Goal: Answer question/provide support: Answer question/provide support

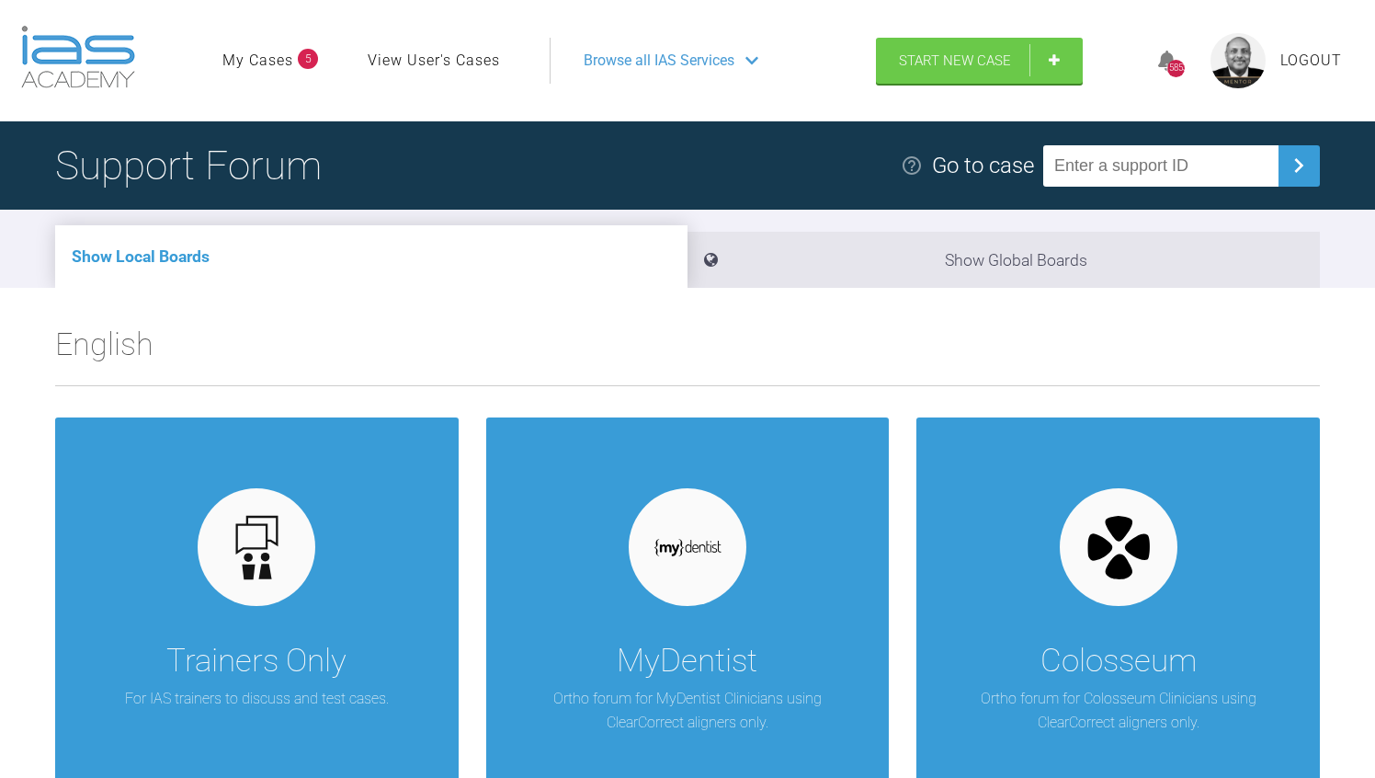
click at [1122, 169] on input "text" at bounding box center [1160, 165] width 235 height 41
click at [775, 330] on h2 "English" at bounding box center [687, 352] width 1265 height 66
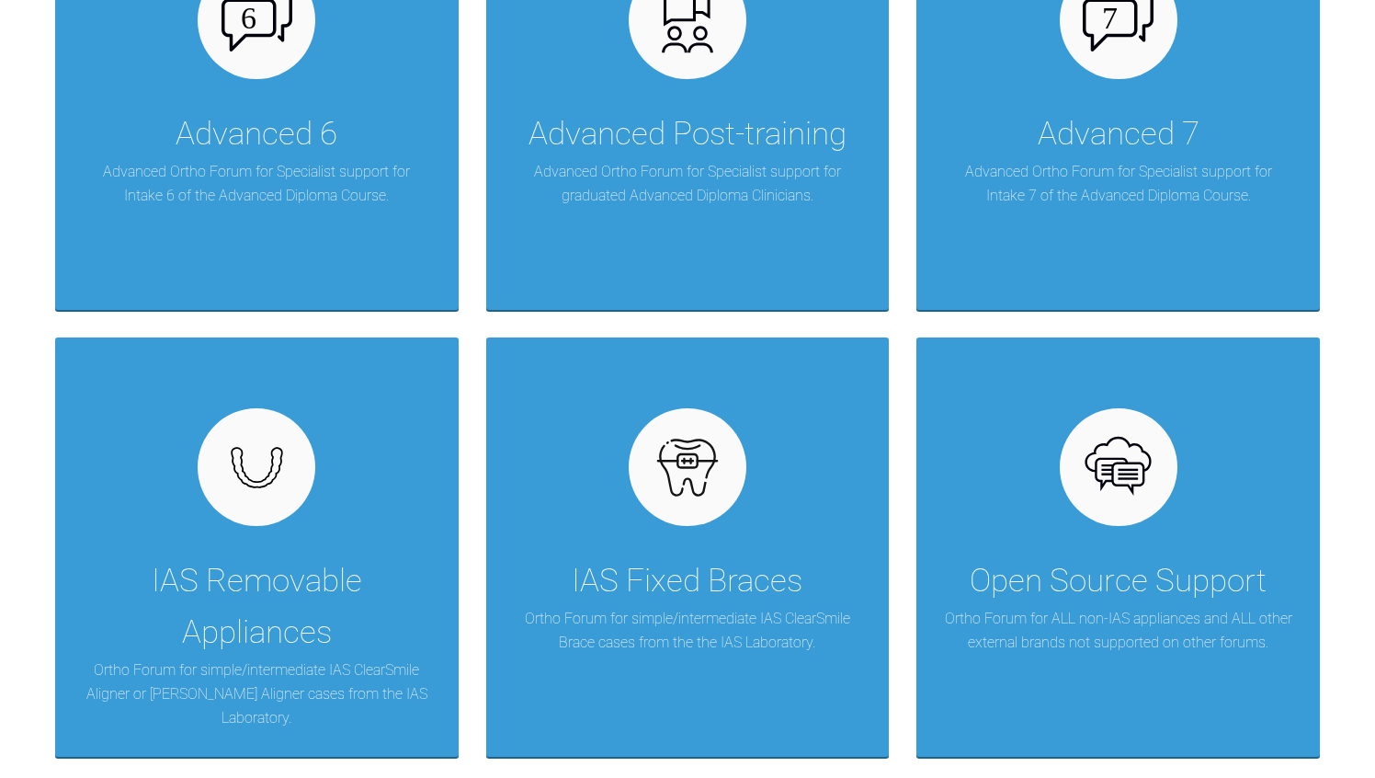
scroll to position [1030, 0]
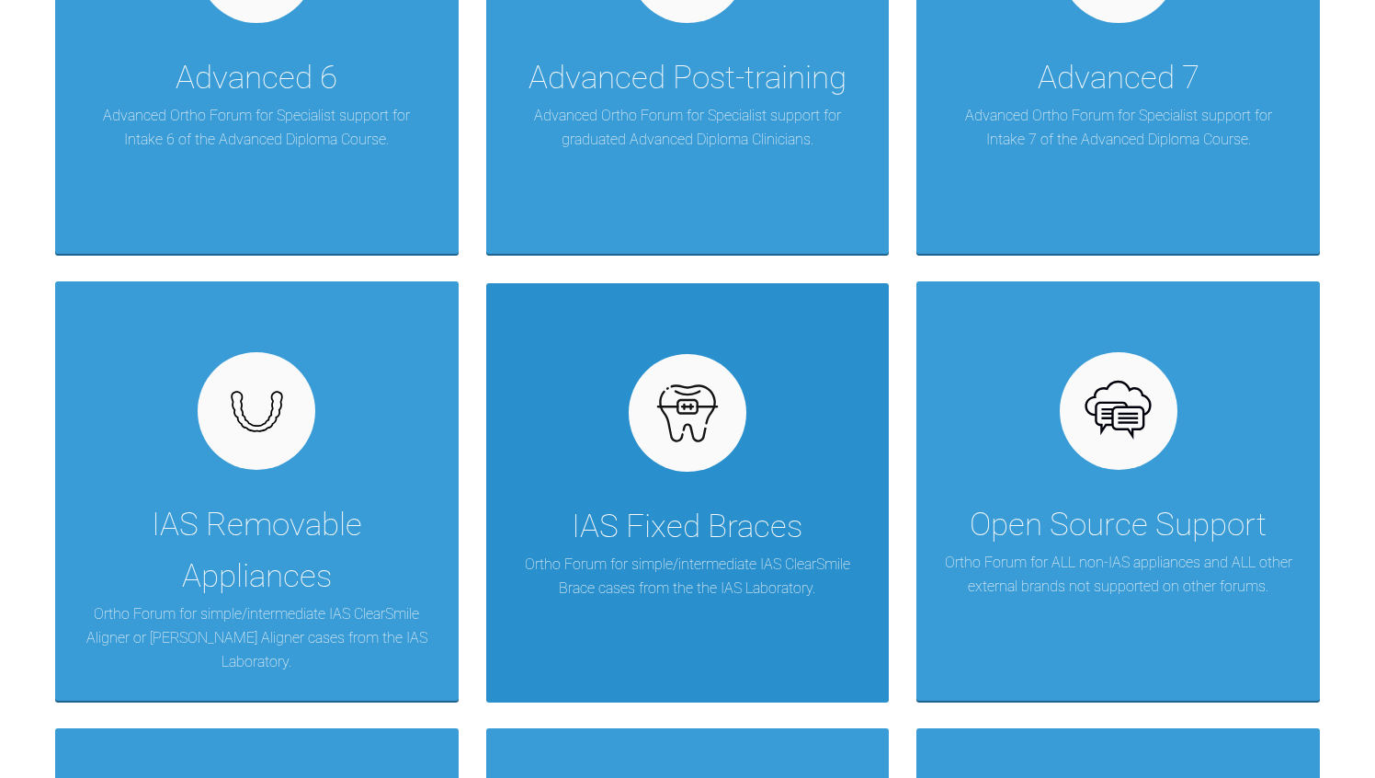
click at [697, 423] on img at bounding box center [688, 413] width 71 height 71
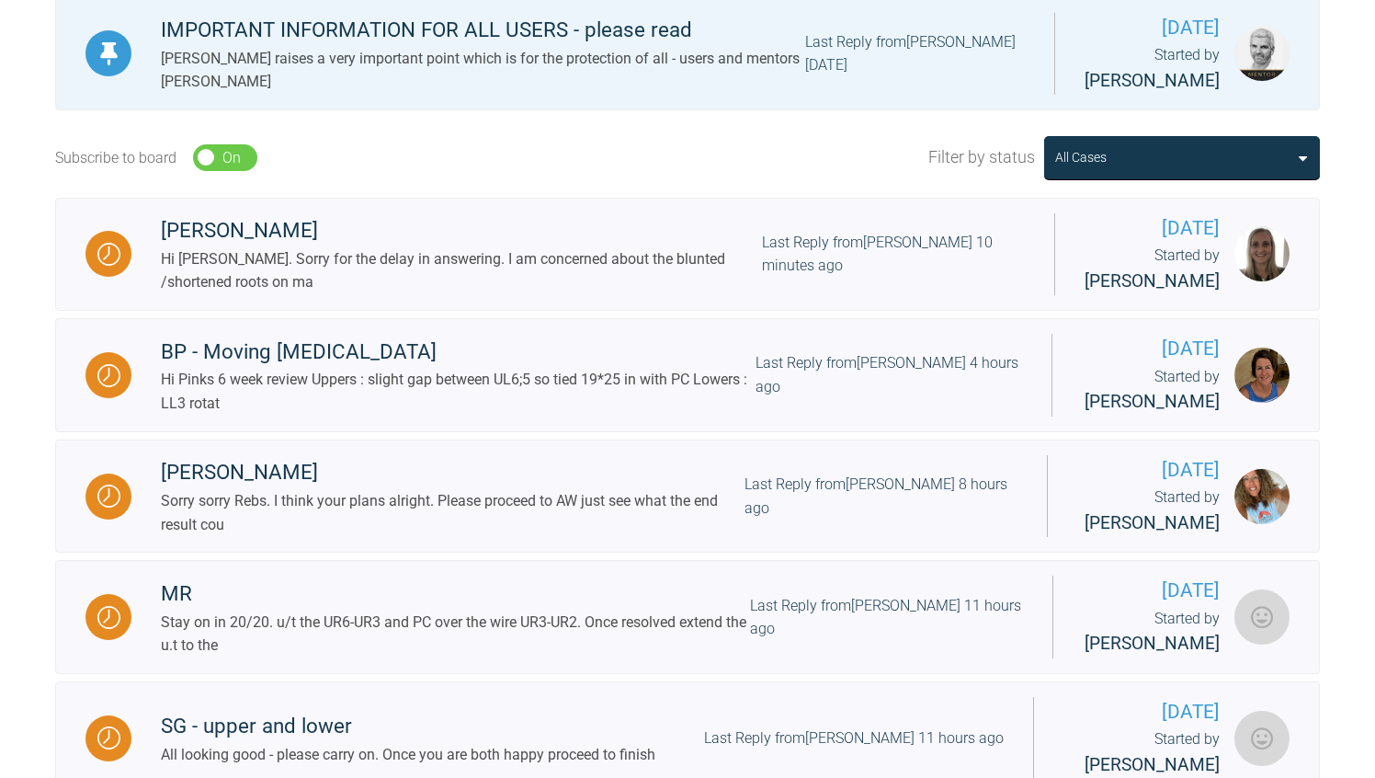
scroll to position [478, 0]
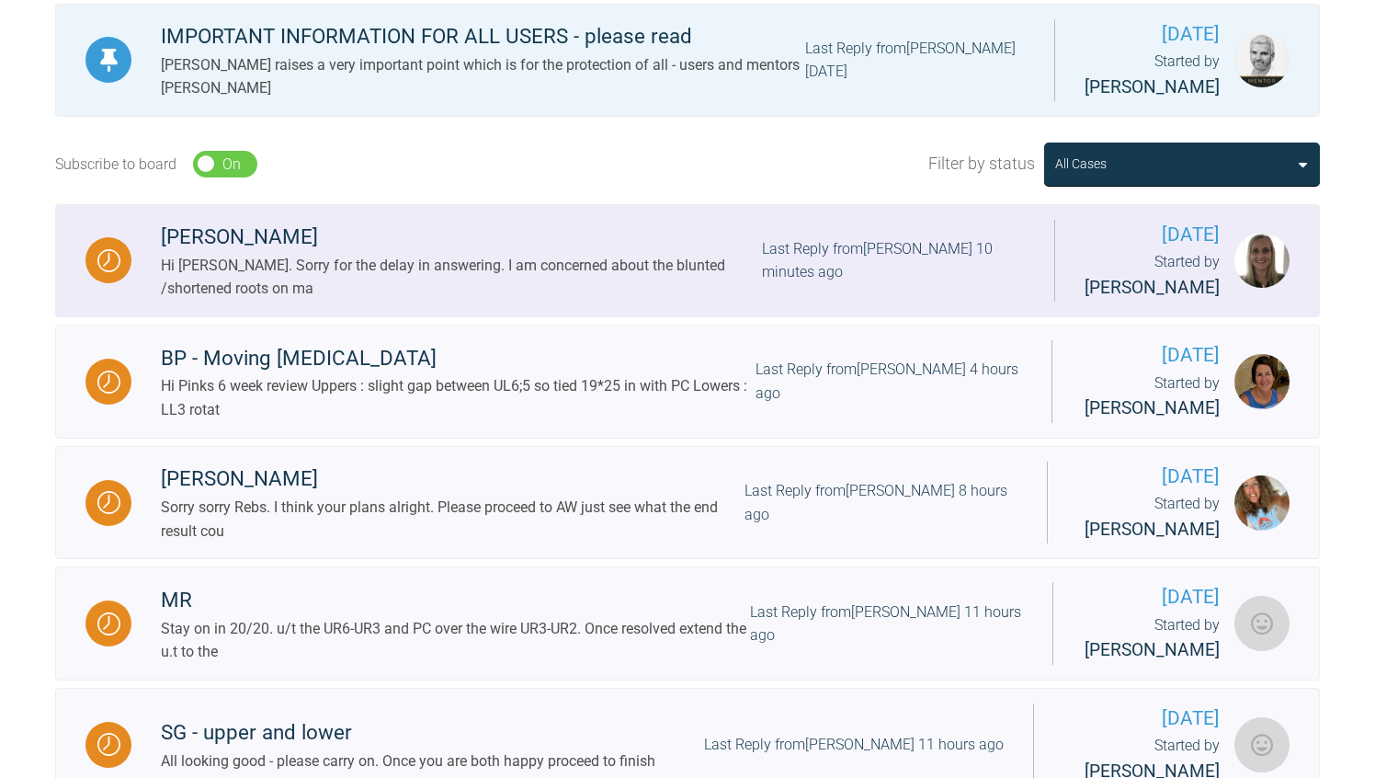
click at [419, 279] on div "Hi [PERSON_NAME]. Sorry for the delay in answering. I am concerned about the bl…" at bounding box center [461, 277] width 601 height 47
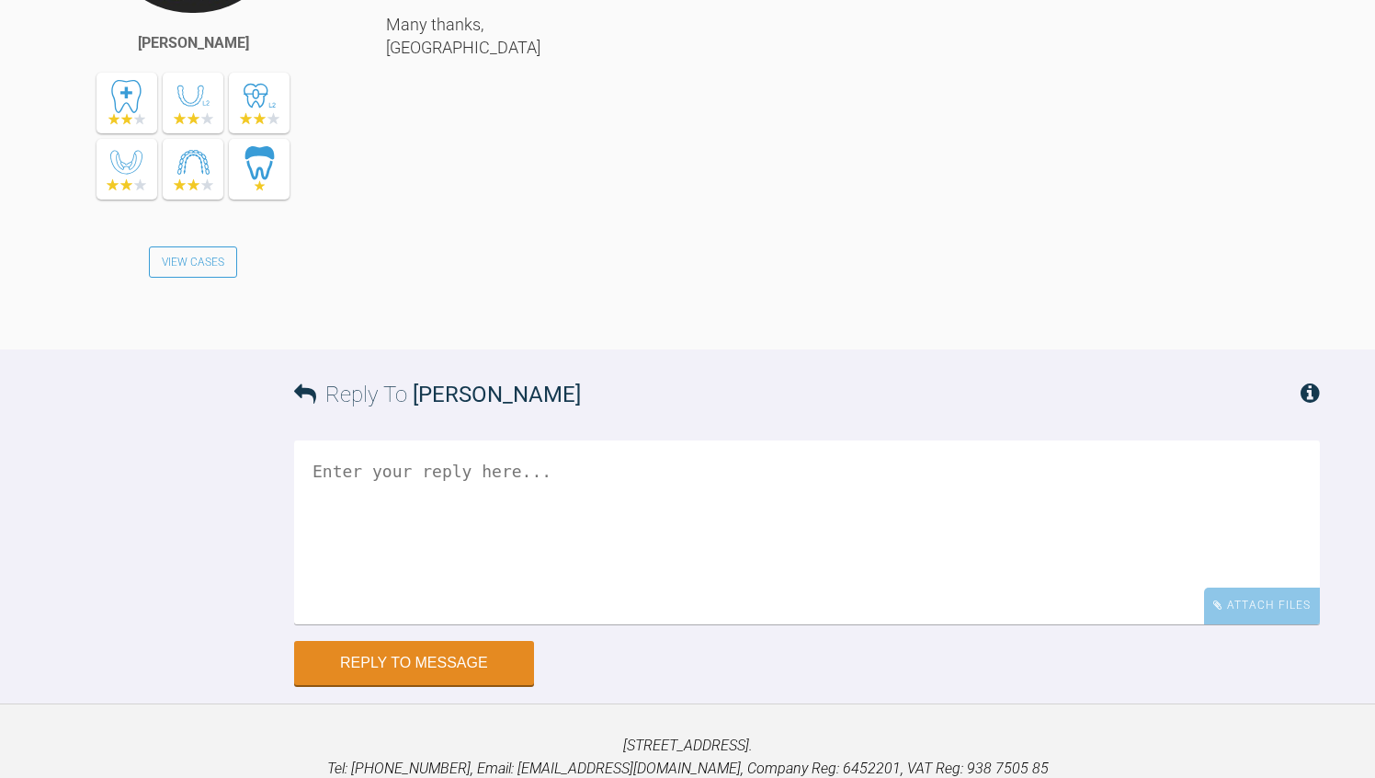
scroll to position [1544, 0]
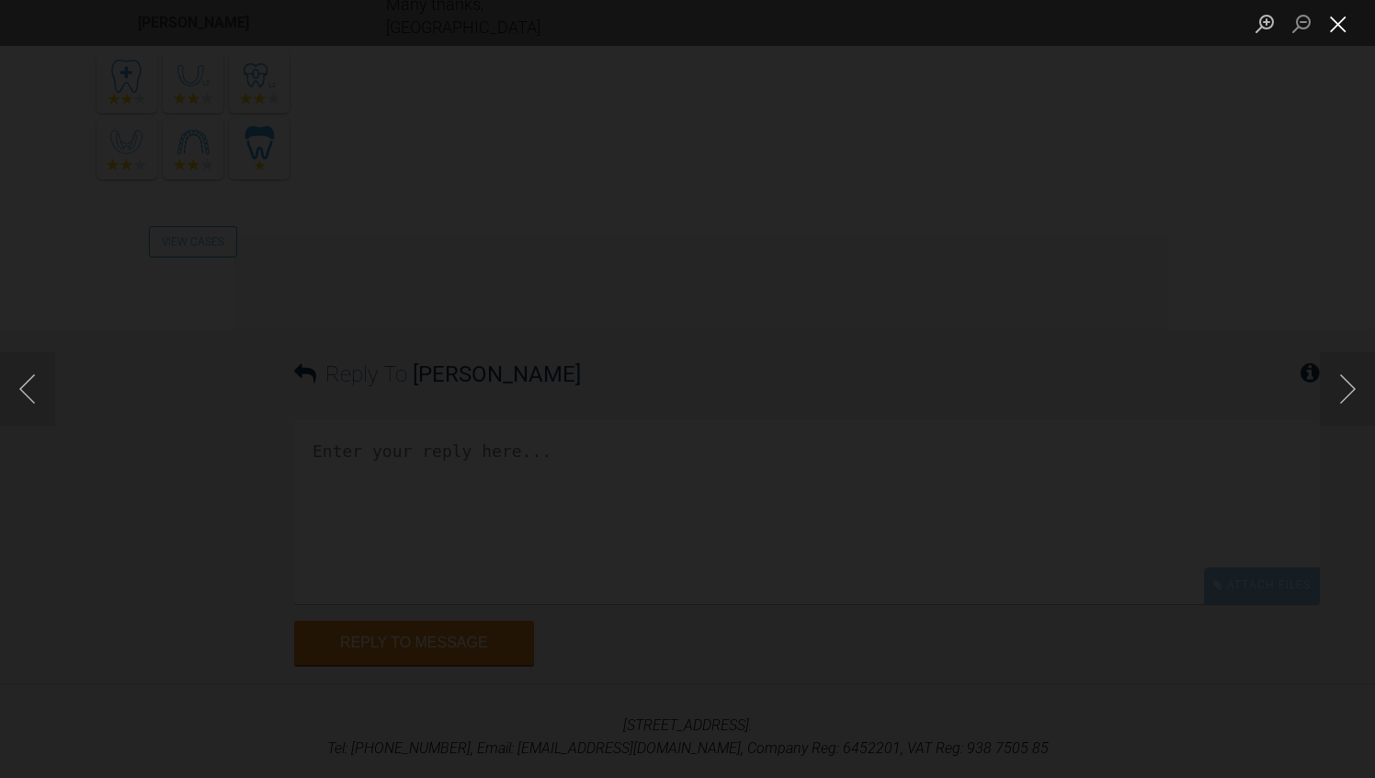
click at [1341, 20] on button "Close lightbox" at bounding box center [1338, 23] width 37 height 32
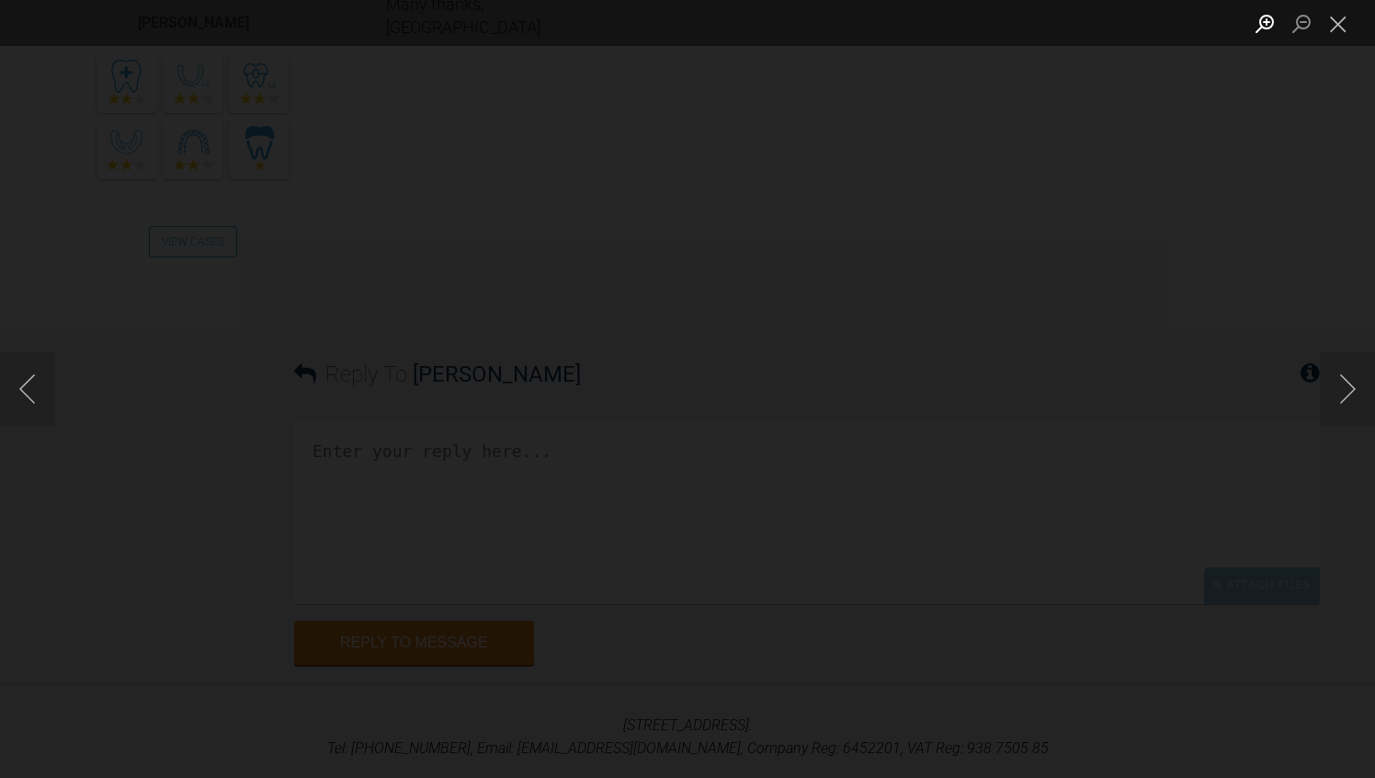
click at [1269, 23] on button "Zoom in" at bounding box center [1265, 23] width 37 height 32
click at [1336, 25] on button "Close lightbox" at bounding box center [1338, 23] width 37 height 32
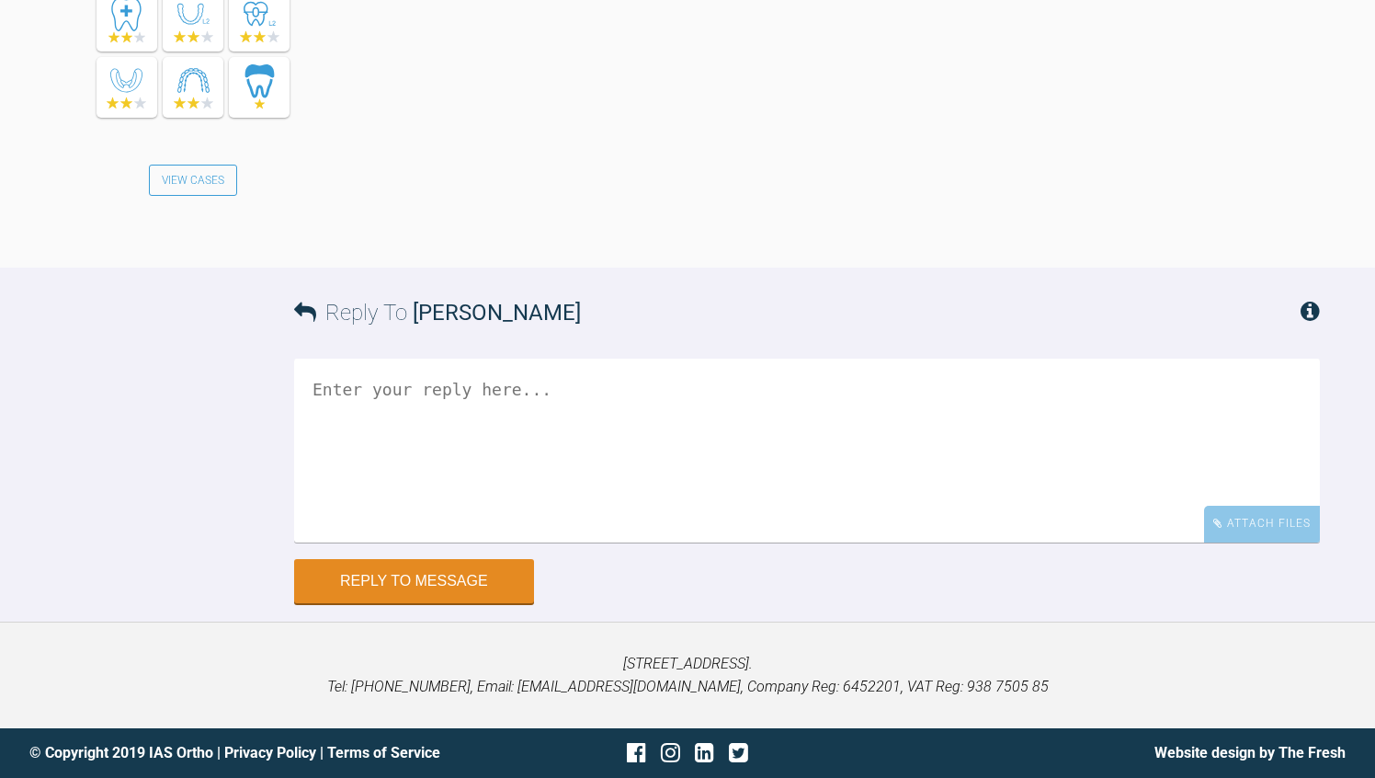
scroll to position [2170, 0]
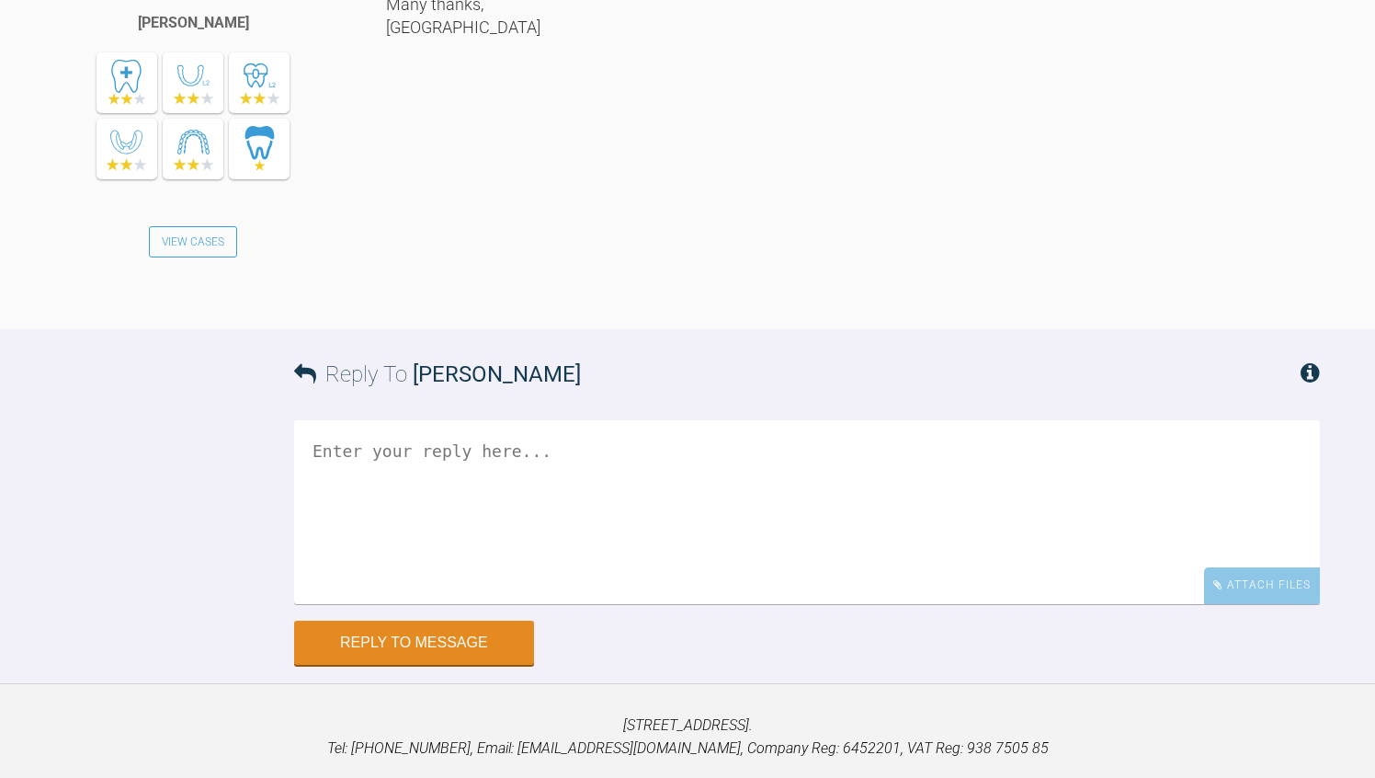
scroll to position [1508, 0]
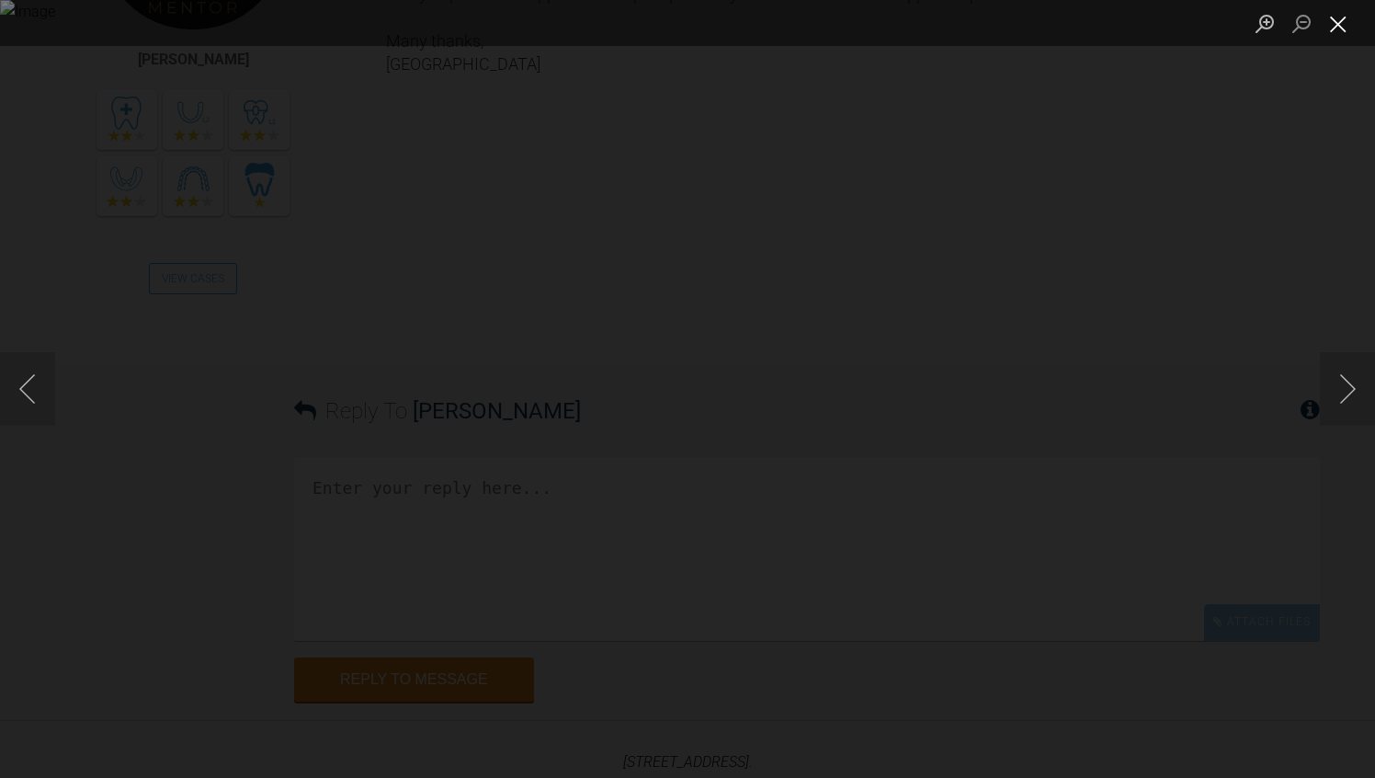
click at [1344, 30] on button "Close lightbox" at bounding box center [1338, 23] width 37 height 32
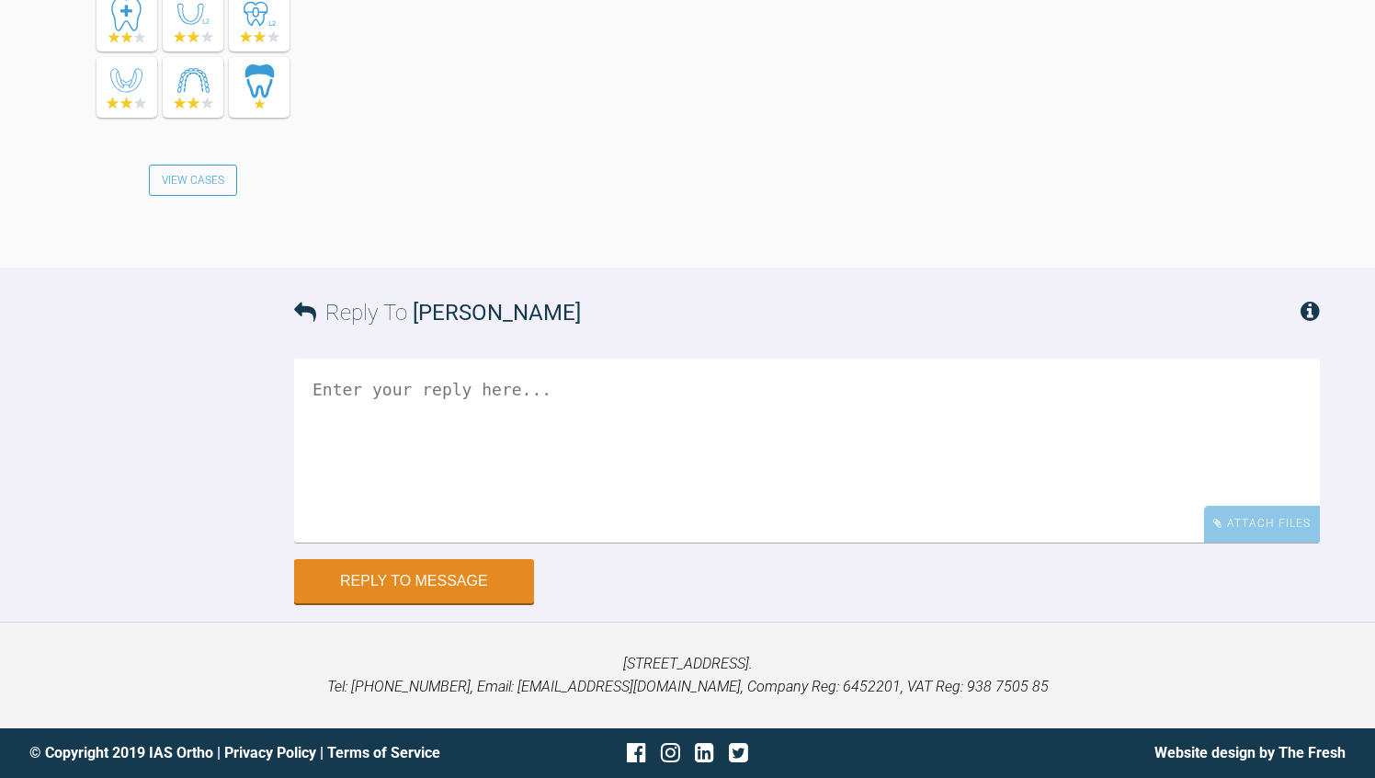
scroll to position [2715, 0]
click at [1350, 399] on div "Reply To [PERSON_NAME] Attach Files Drag and drop files here! Reply to Message" at bounding box center [687, 435] width 1375 height 335
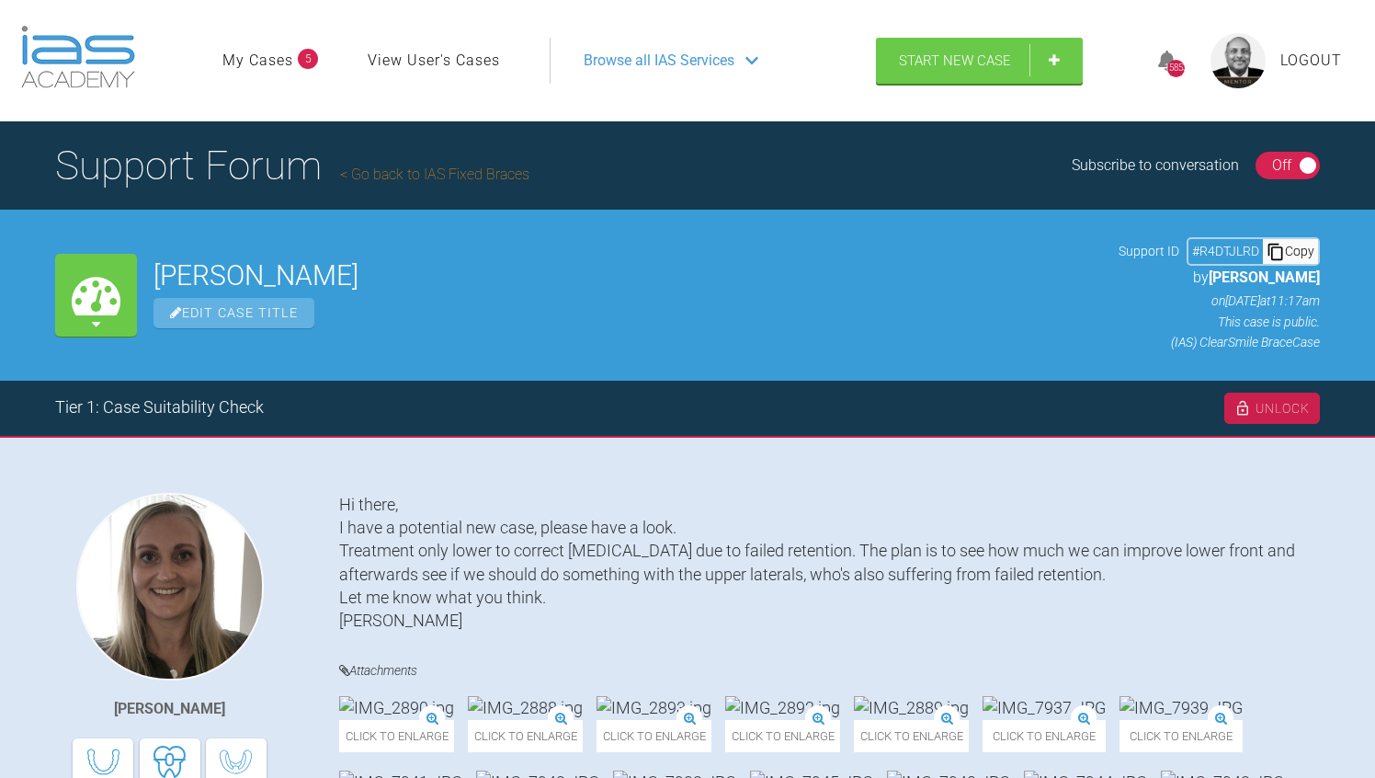
scroll to position [0, 0]
click at [1260, 166] on div "On Off" at bounding box center [1288, 166] width 65 height 28
